Goal: Information Seeking & Learning: Find specific fact

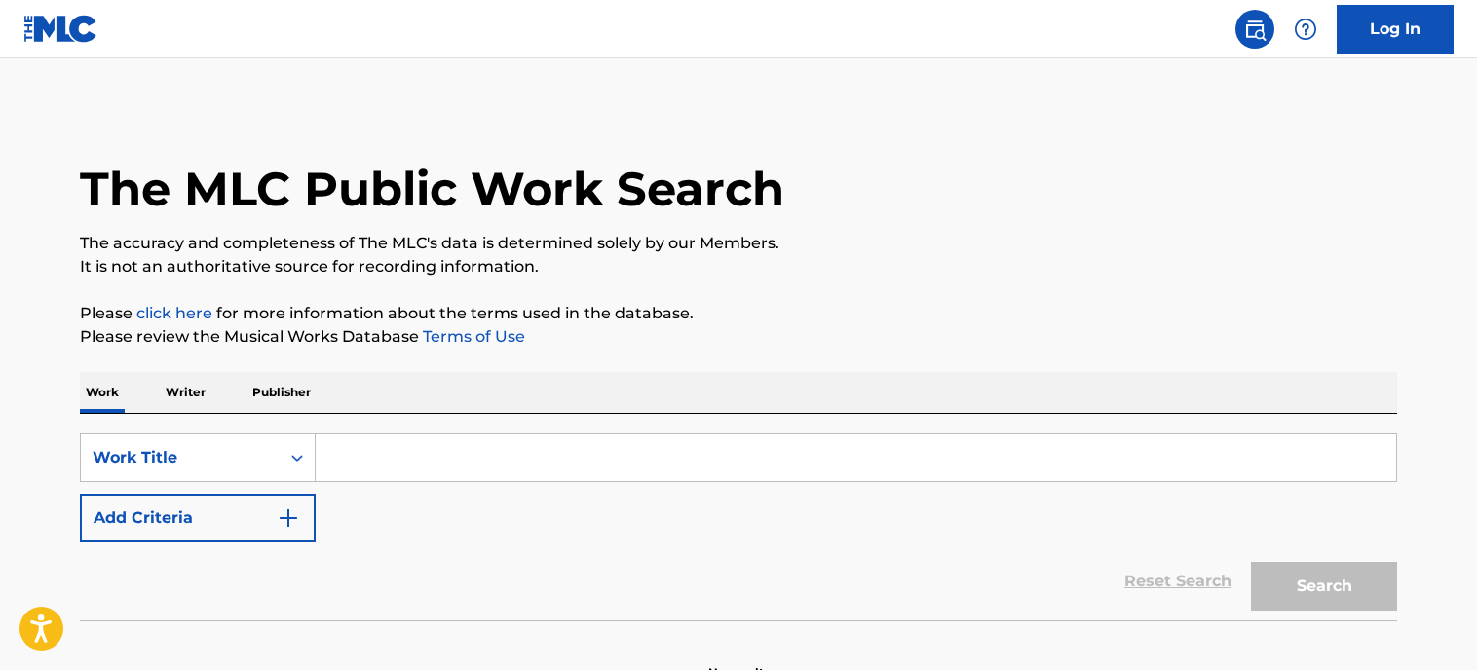
click at [487, 443] on input "Search Form" at bounding box center [856, 458] width 1081 height 47
paste input "T3067302705"
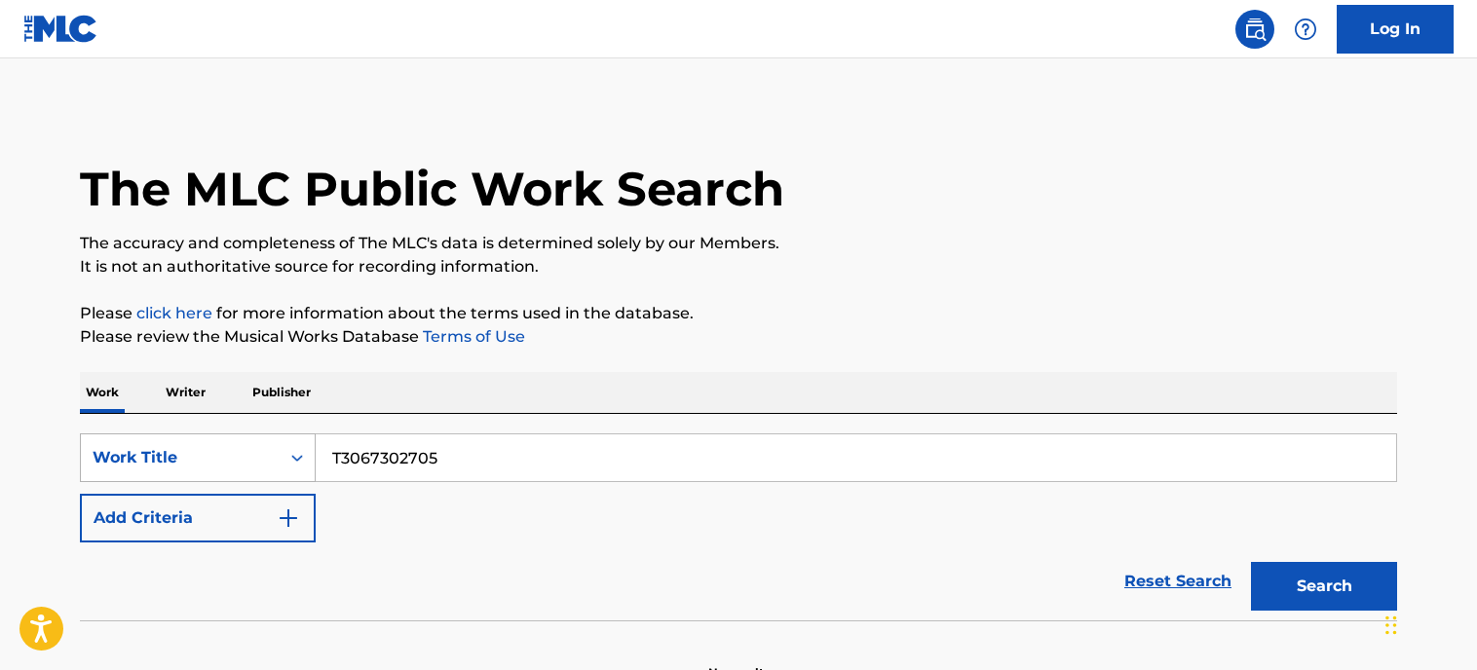
type input "T3067302705"
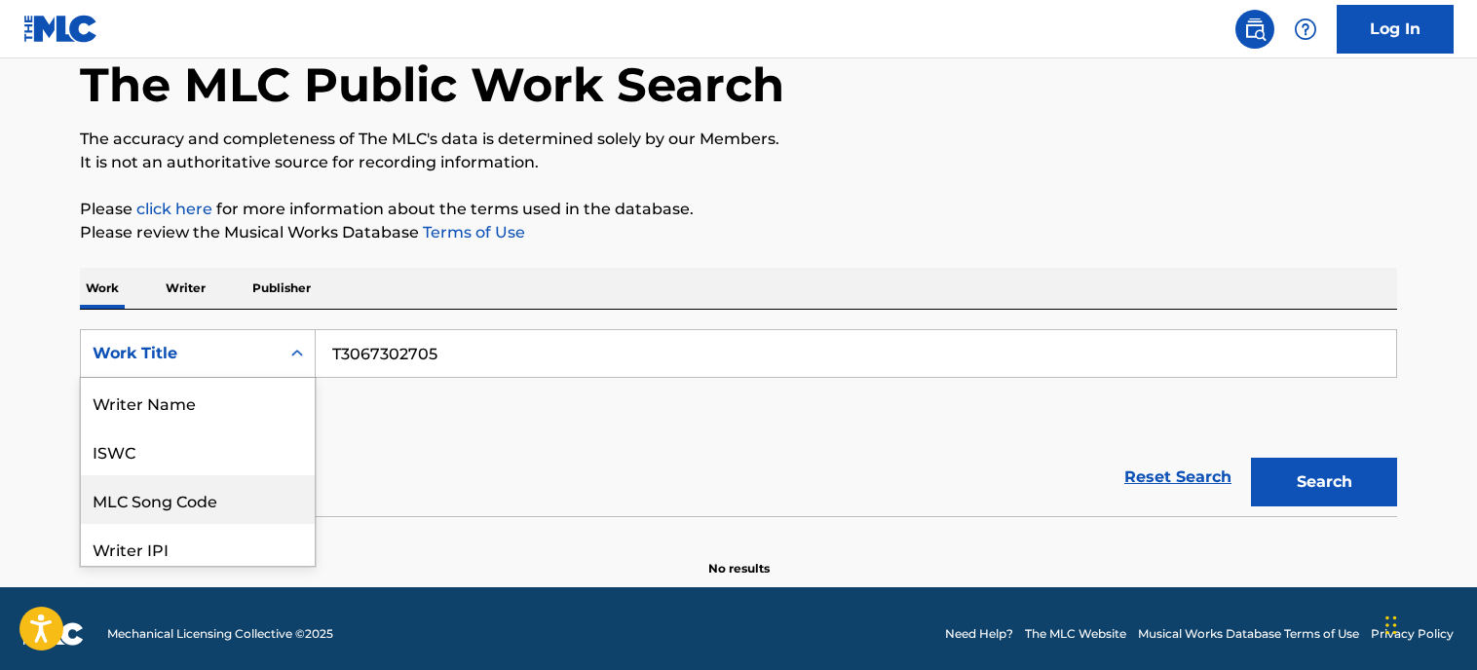
scroll to position [97, 0]
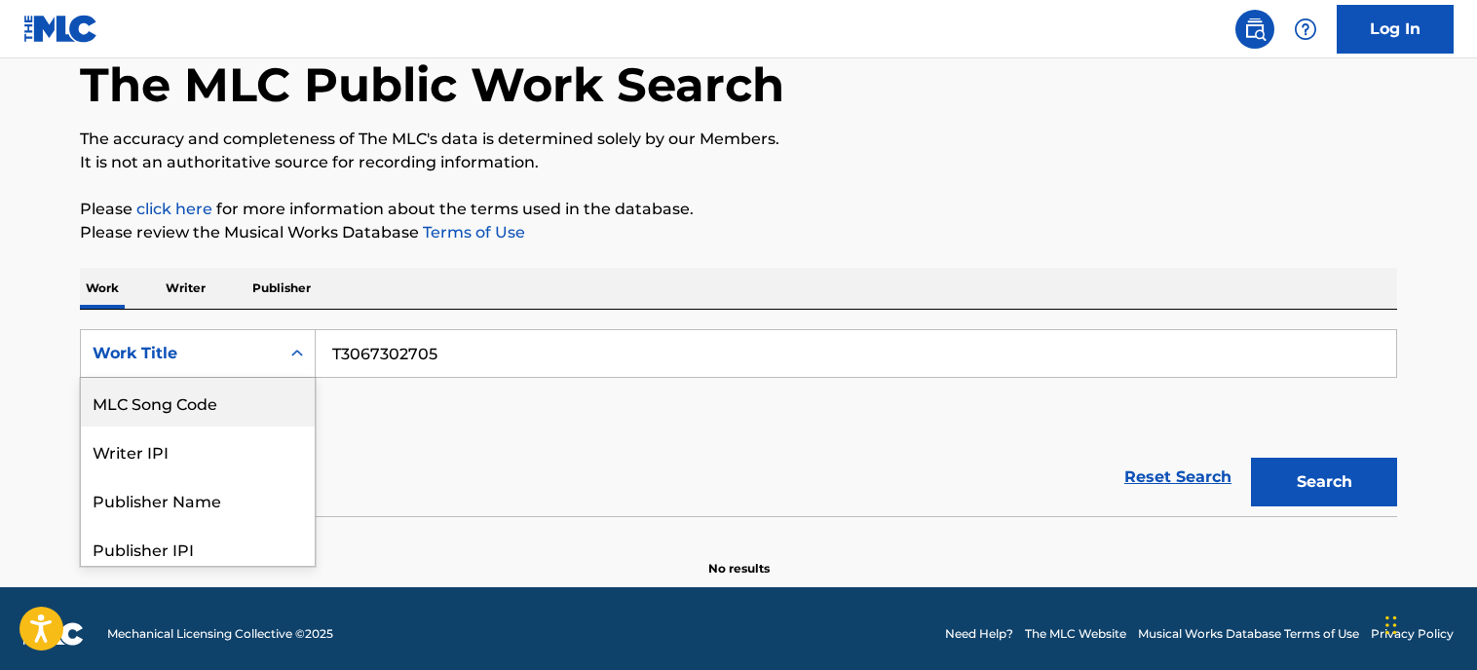
click at [191, 378] on div "8 results available. Use Up and Down to choose options, press Enter to select t…" at bounding box center [198, 353] width 236 height 49
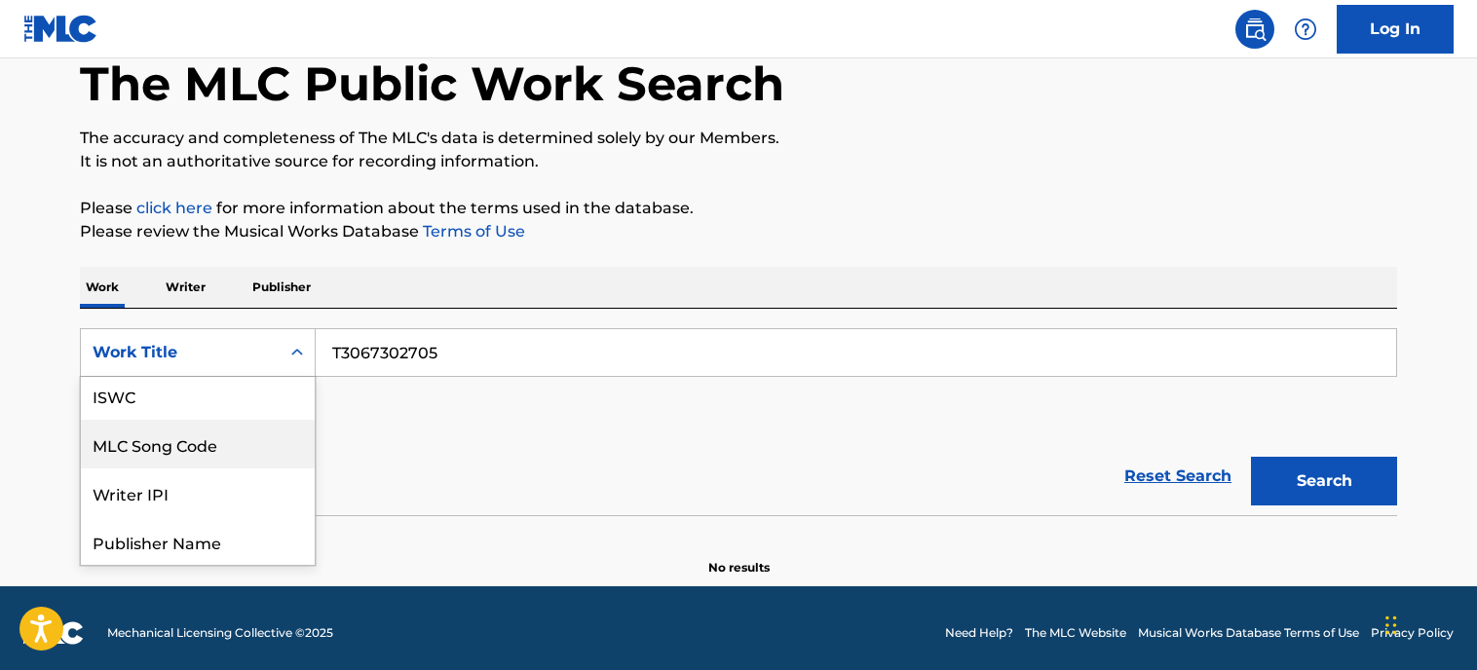
scroll to position [54, 0]
click at [157, 408] on div "ISWC" at bounding box center [198, 396] width 234 height 49
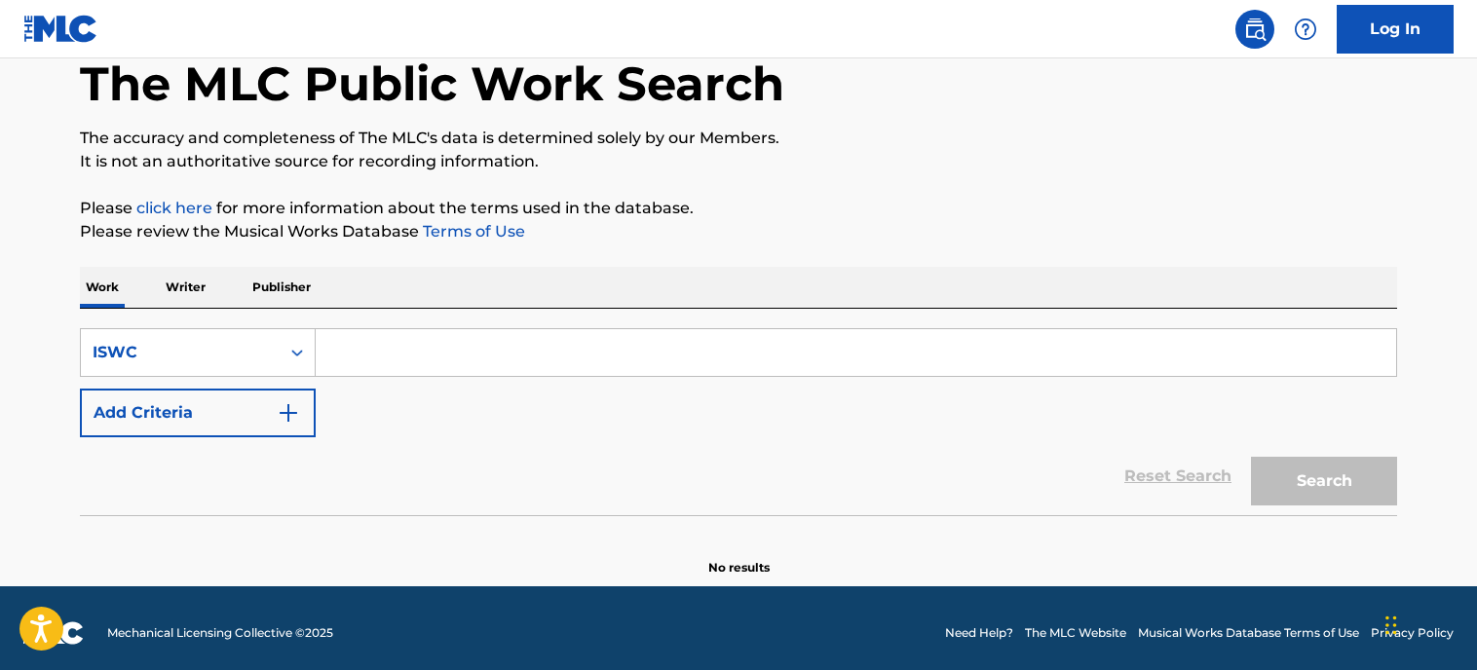
click at [589, 371] on input "Search Form" at bounding box center [856, 352] width 1081 height 47
paste input "T3067302705"
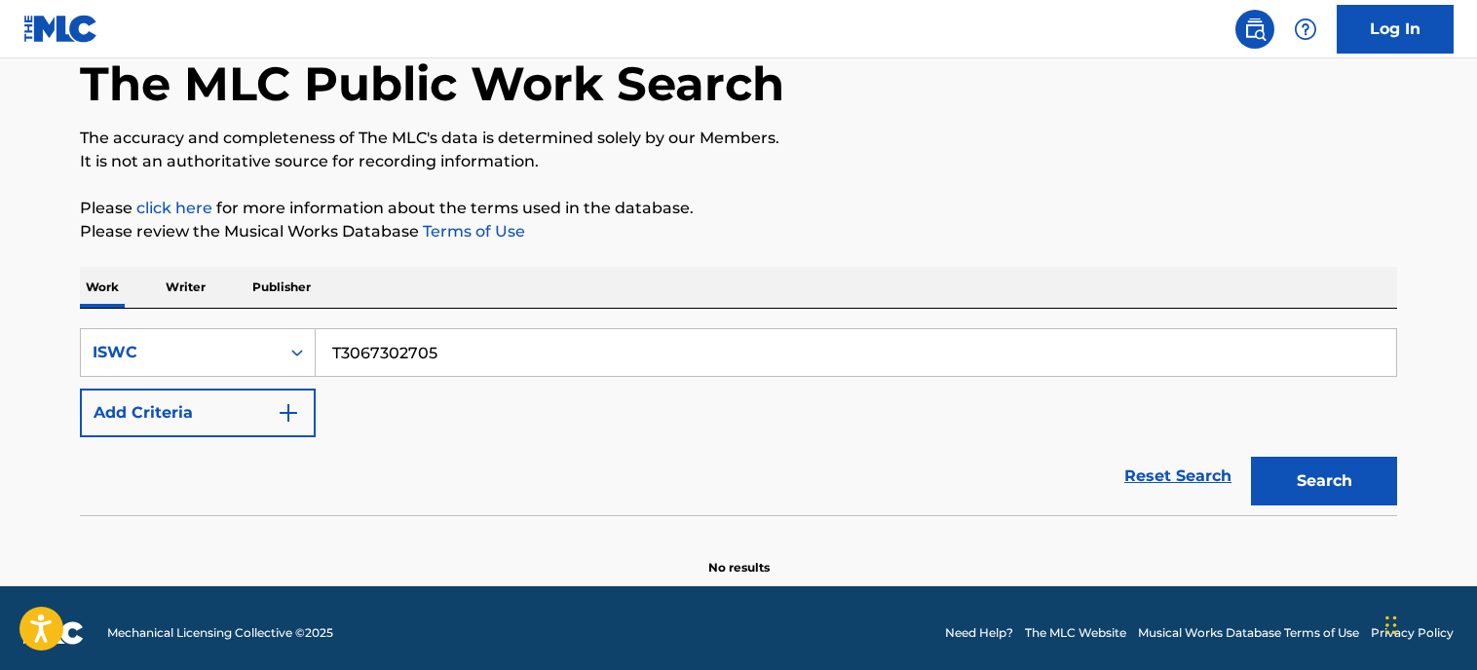
type input "T3067302705"
click at [1355, 496] on button "Search" at bounding box center [1324, 481] width 146 height 49
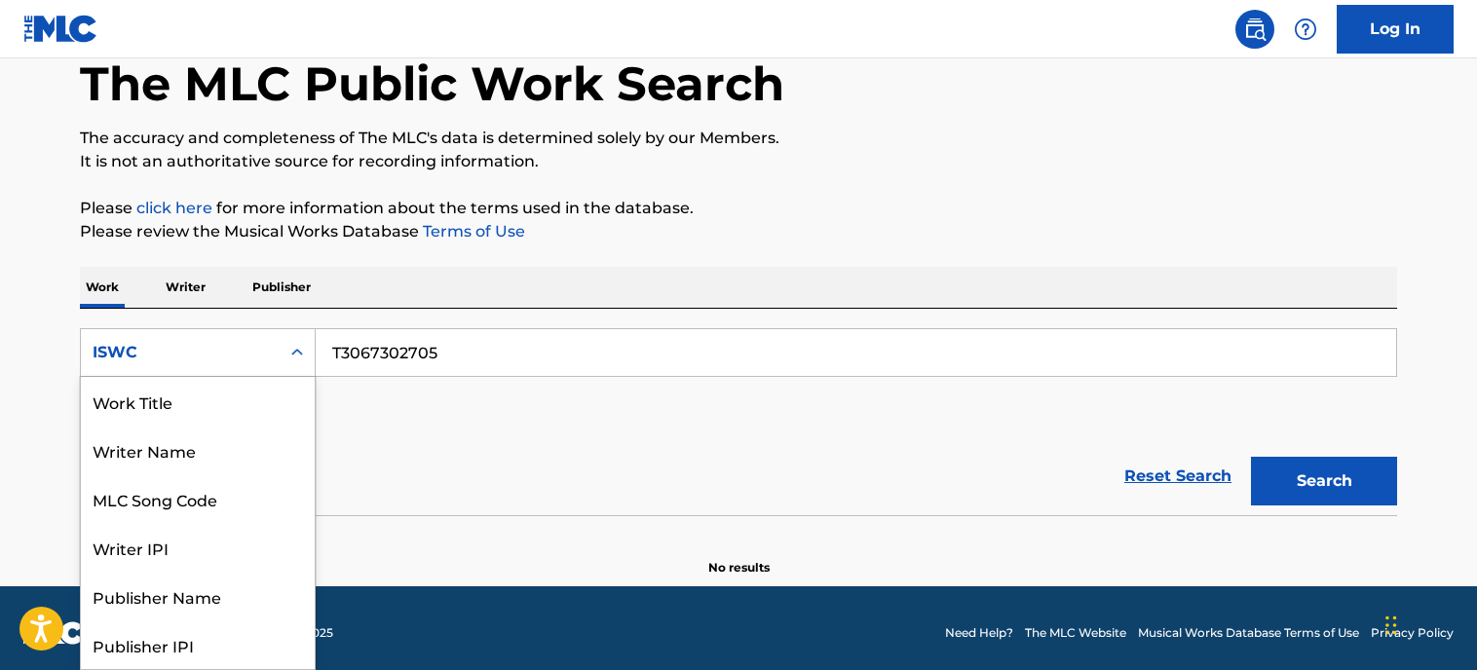
click at [136, 359] on div "ISWC" at bounding box center [180, 352] width 175 height 23
click at [181, 399] on div "Work Title" at bounding box center [198, 401] width 234 height 49
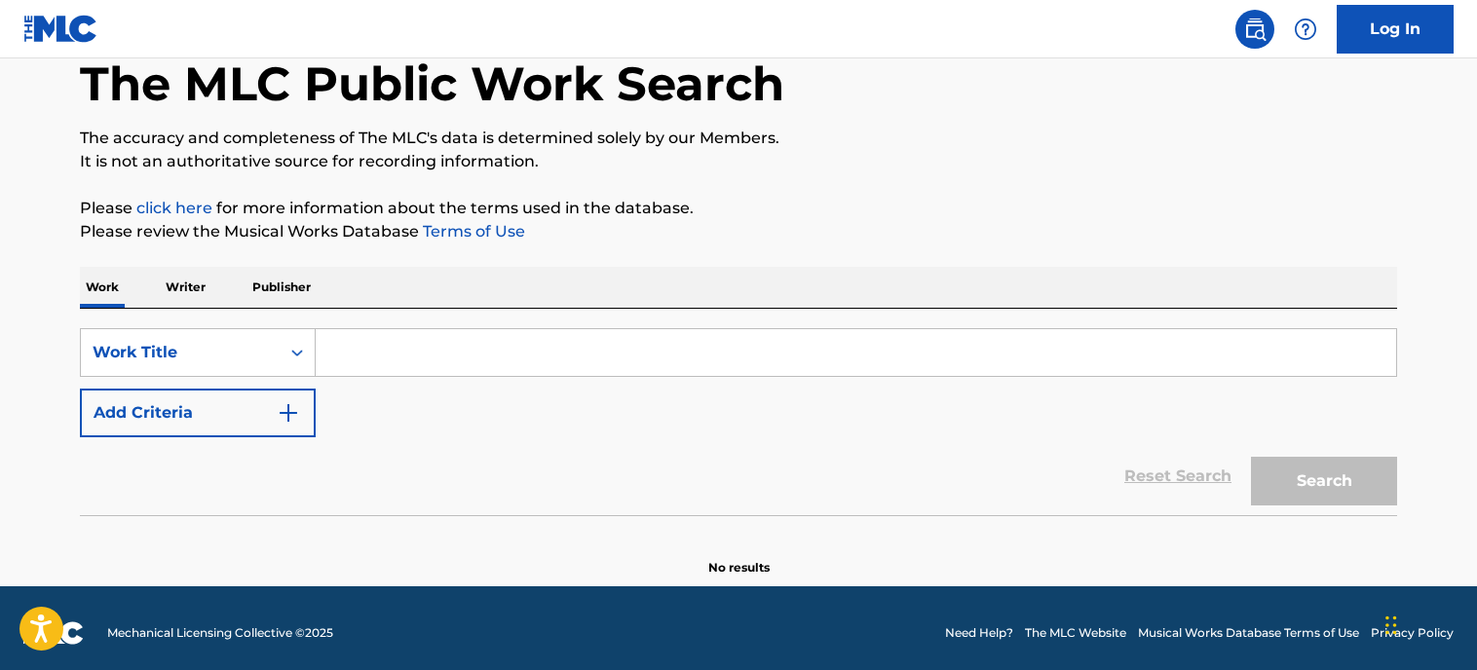
click at [375, 365] on input "Search Form" at bounding box center [856, 352] width 1081 height 47
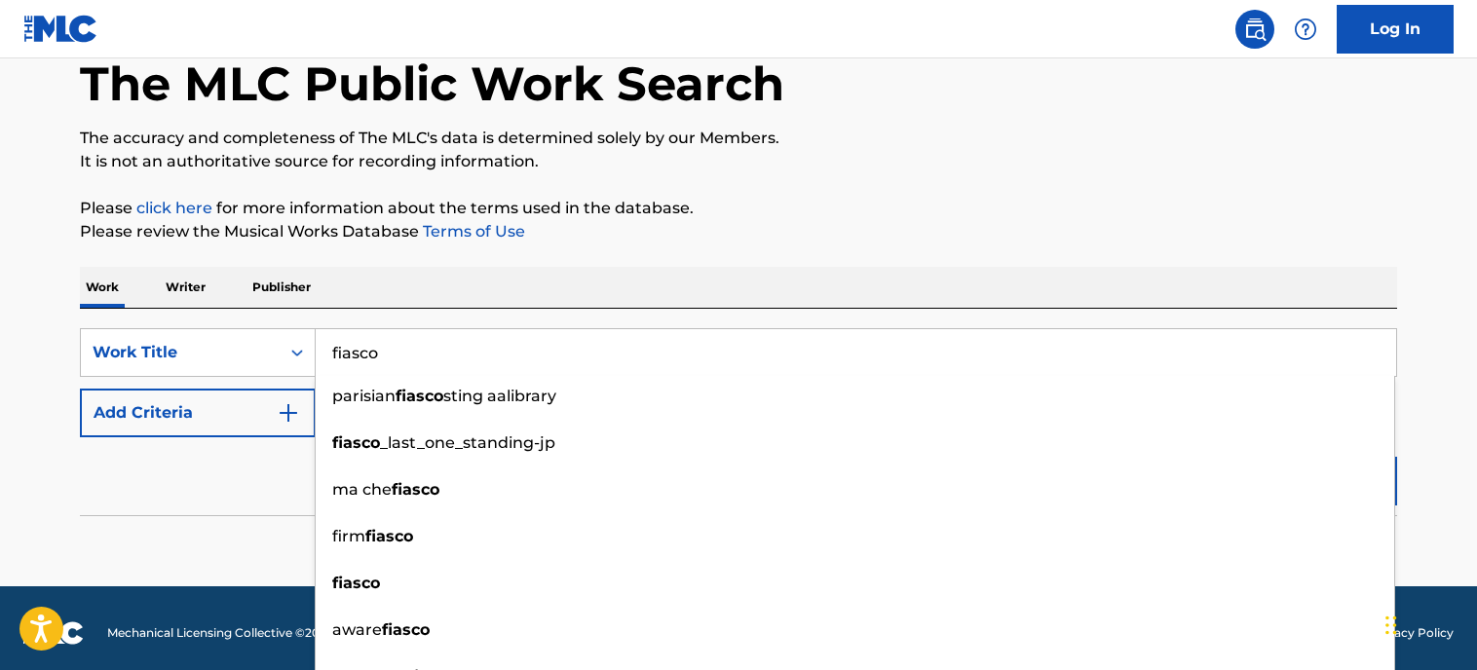
type input "fiasco"
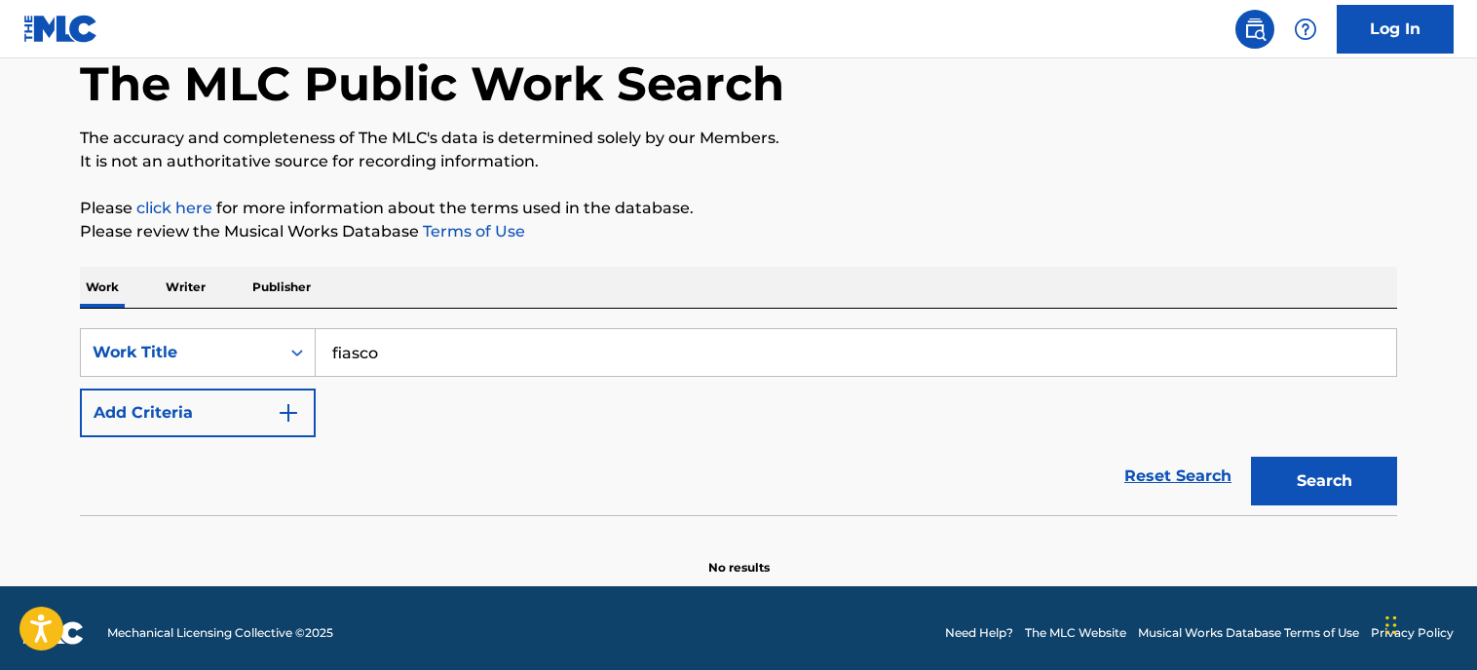
click at [251, 401] on button "Add Criteria" at bounding box center [198, 413] width 236 height 49
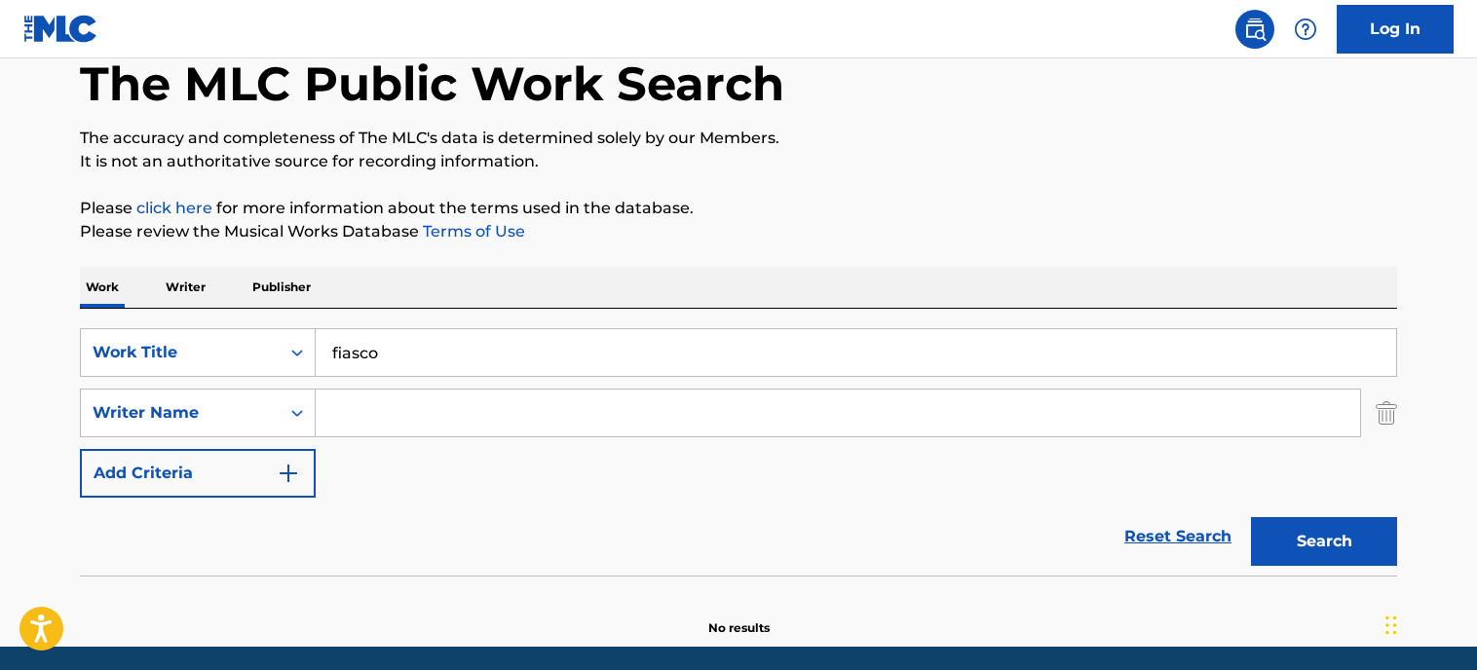
click at [376, 412] on input "Search Form" at bounding box center [838, 413] width 1045 height 47
type input "[PERSON_NAME]"
click at [1251, 517] on button "Search" at bounding box center [1324, 541] width 146 height 49
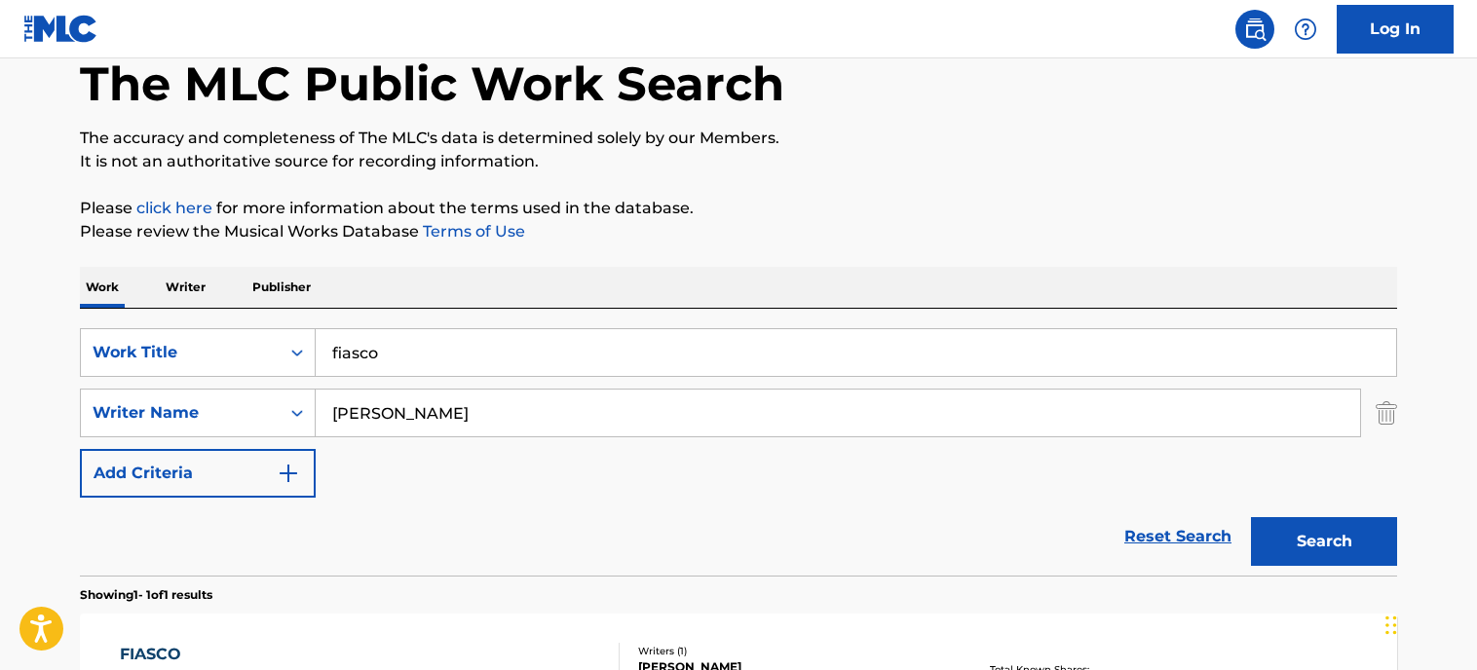
scroll to position [390, 0]
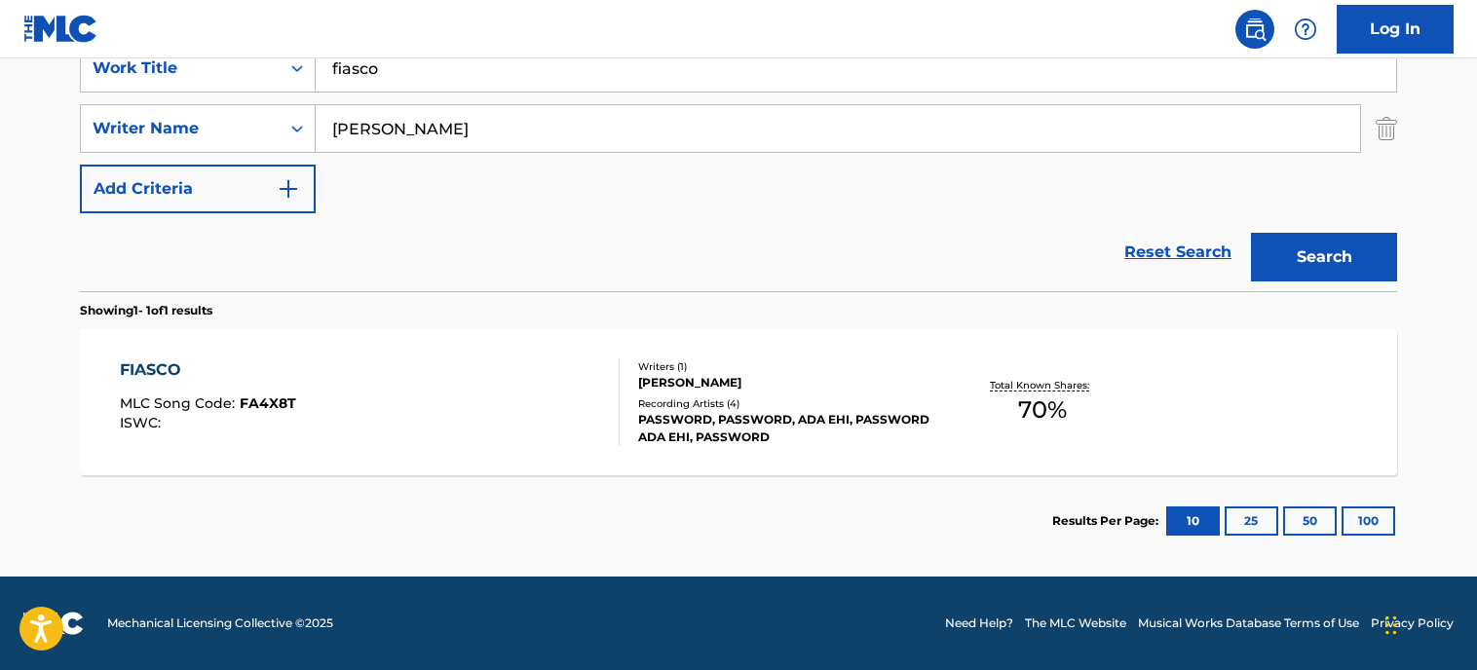
click at [313, 364] on div "FIASCO MLC Song Code : FA4X8T ISWC :" at bounding box center [370, 403] width 501 height 88
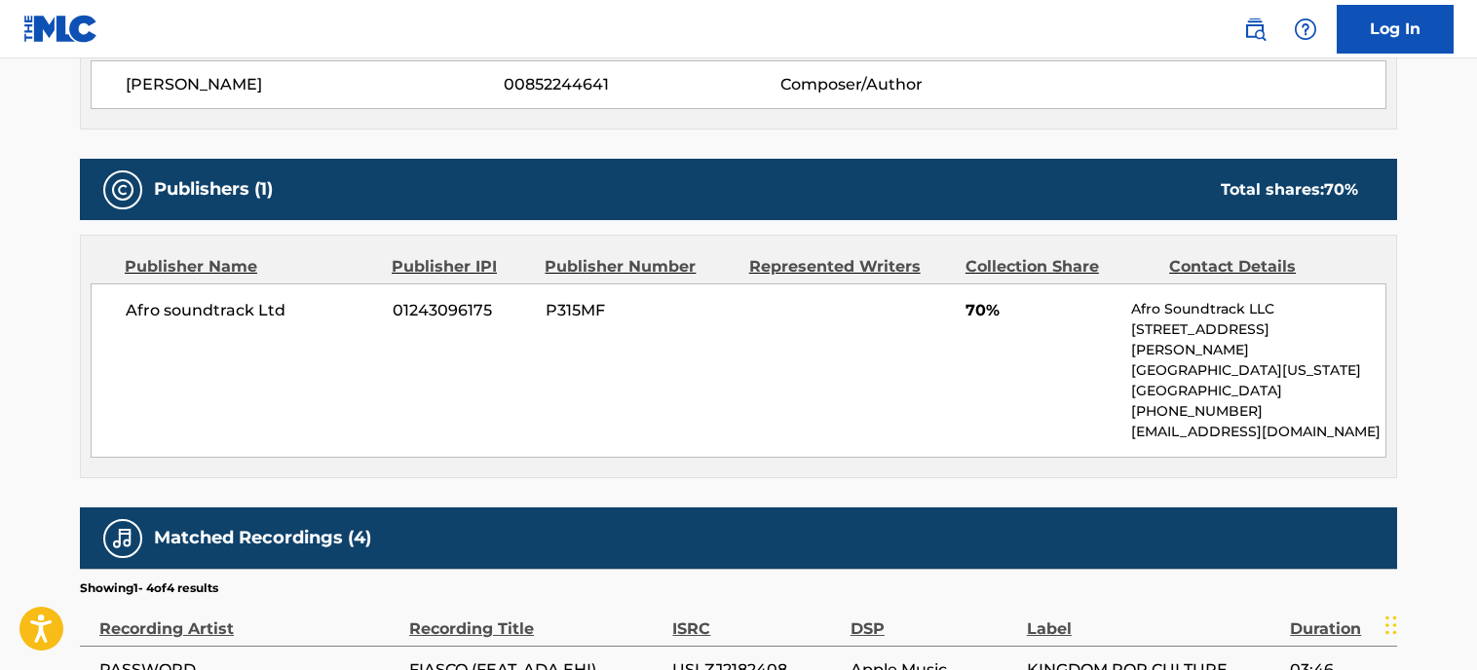
scroll to position [1021, 0]
